Goal: Complete application form

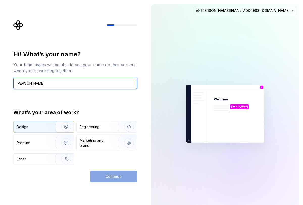
type input "[PERSON_NAME]"
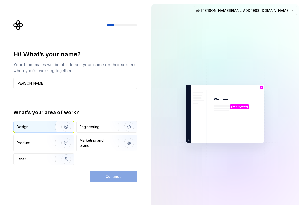
click at [53, 126] on img "button" at bounding box center [63, 127] width 32 height 34
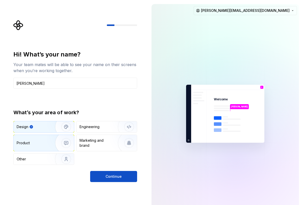
click at [54, 141] on img "button" at bounding box center [63, 143] width 32 height 34
click at [53, 126] on img "button" at bounding box center [63, 127] width 32 height 34
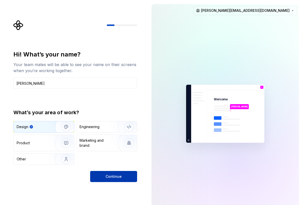
click at [115, 174] on span "Continue" at bounding box center [113, 176] width 16 height 5
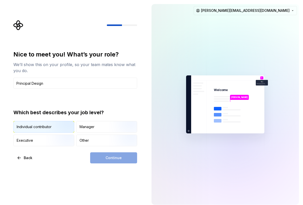
type input "Principal Design"
click at [54, 130] on img "button" at bounding box center [62, 133] width 32 height 34
click at [104, 159] on button "Continue" at bounding box center [113, 157] width 47 height 11
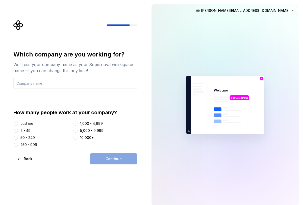
click at [31, 129] on div "2 - 49" at bounding box center [42, 130] width 58 height 5
click at [27, 131] on div "2 - 49" at bounding box center [25, 130] width 10 height 5
click at [18, 131] on button "2 - 49" at bounding box center [16, 131] width 4 height 4
click at [64, 92] on div "Which company are you working for? We’ll use your company name as your Supernov…" at bounding box center [75, 98] width 124 height 97
click at [64, 85] on input "text" at bounding box center [75, 83] width 124 height 11
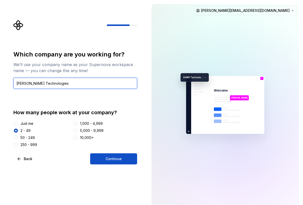
type input "[PERSON_NAME] Technologies"
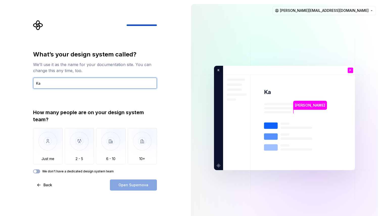
type input "K"
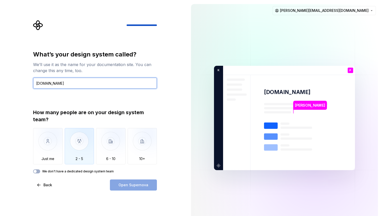
type input "[DOMAIN_NAME]"
click at [83, 134] on img "button" at bounding box center [80, 145] width 30 height 34
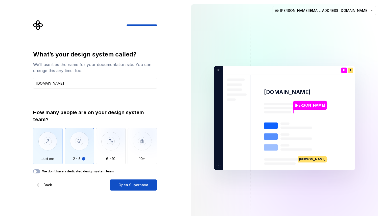
click at [49, 160] on img "button" at bounding box center [48, 145] width 30 height 34
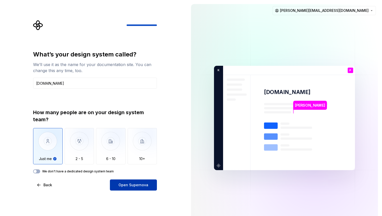
click at [131, 184] on span "Open Supernova" at bounding box center [133, 185] width 30 height 5
